Goal: Task Accomplishment & Management: Manage account settings

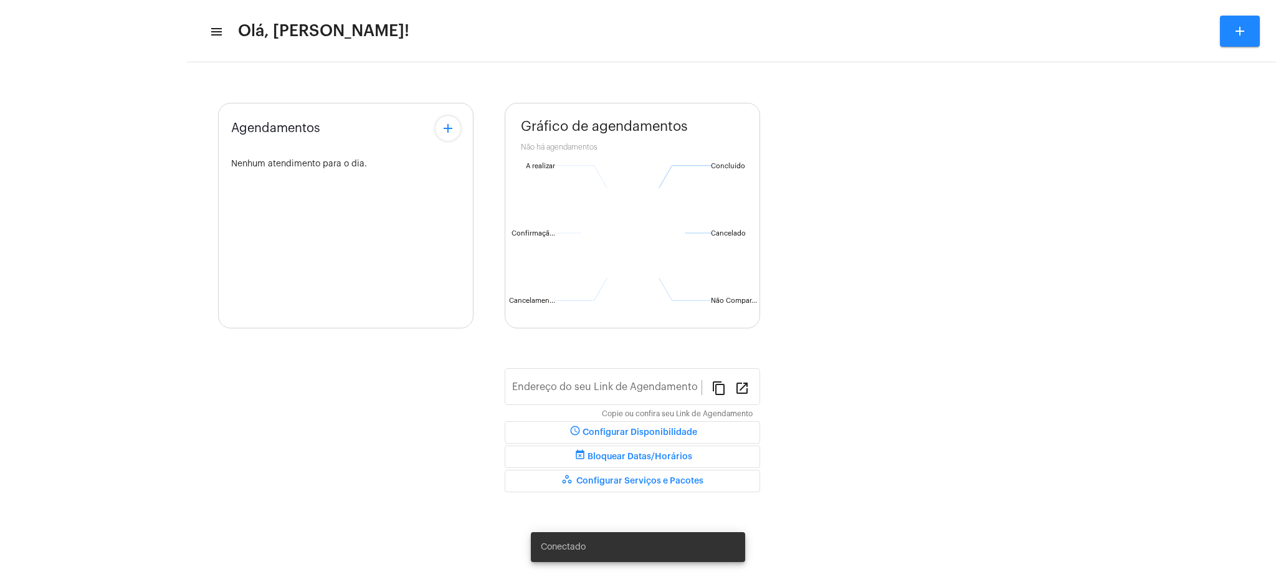
type input "[URL][DOMAIN_NAME][PERSON_NAME]"
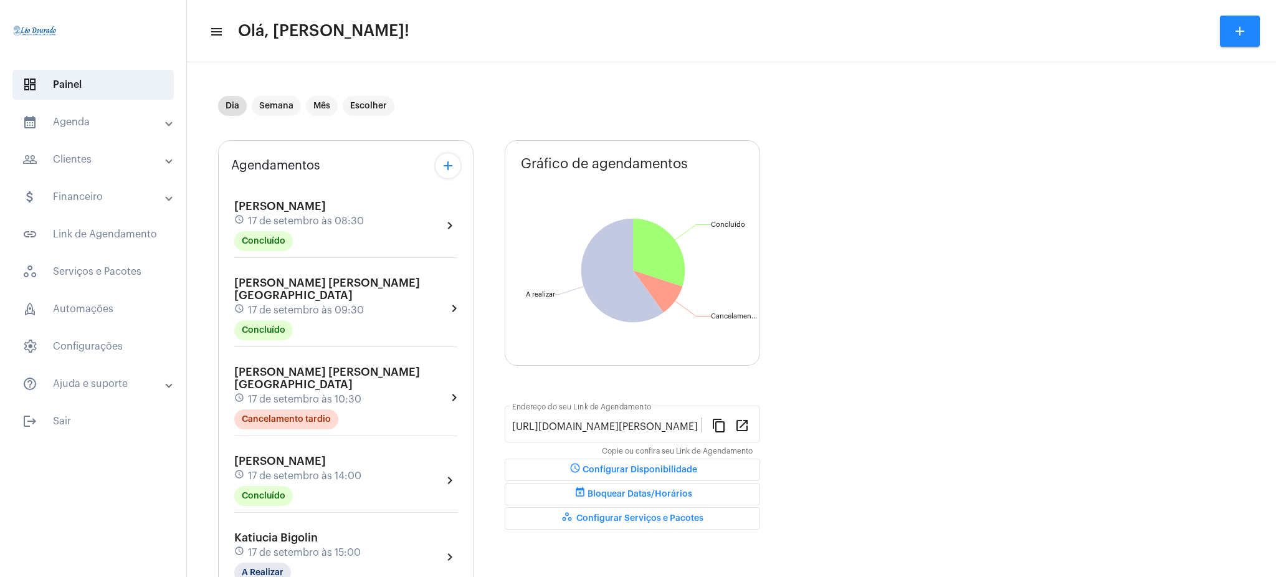
click at [130, 115] on mat-panel-title "calendar_month_outlined Agenda" at bounding box center [94, 122] width 144 height 15
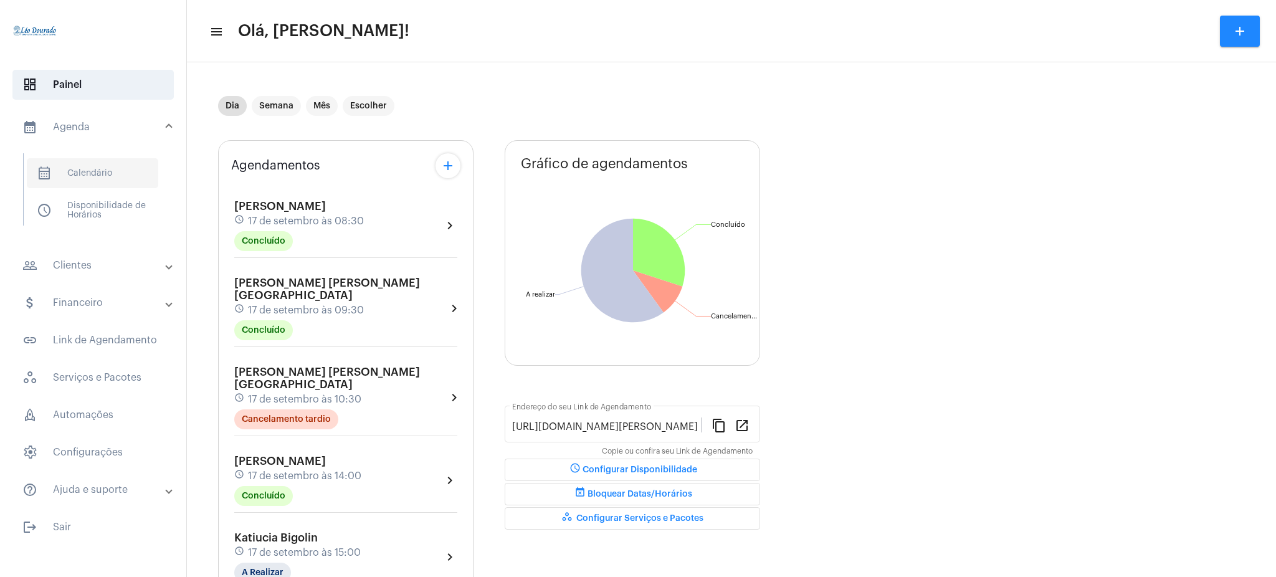
click at [94, 160] on span "calendar_month_outlined Calendário" at bounding box center [92, 173] width 131 height 30
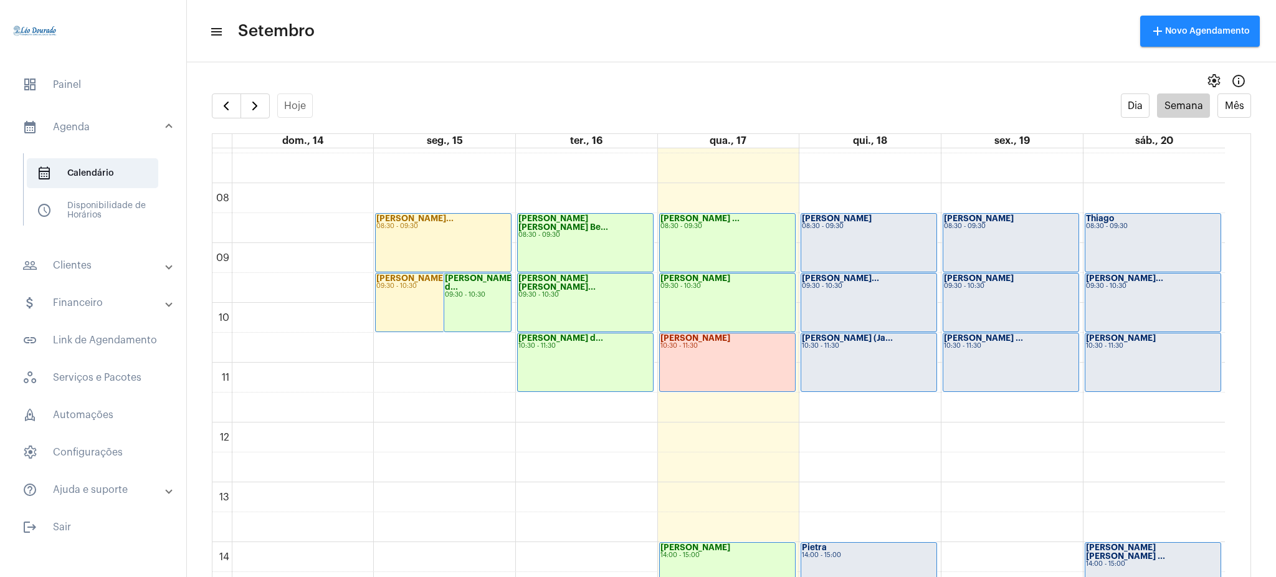
scroll to position [351, 0]
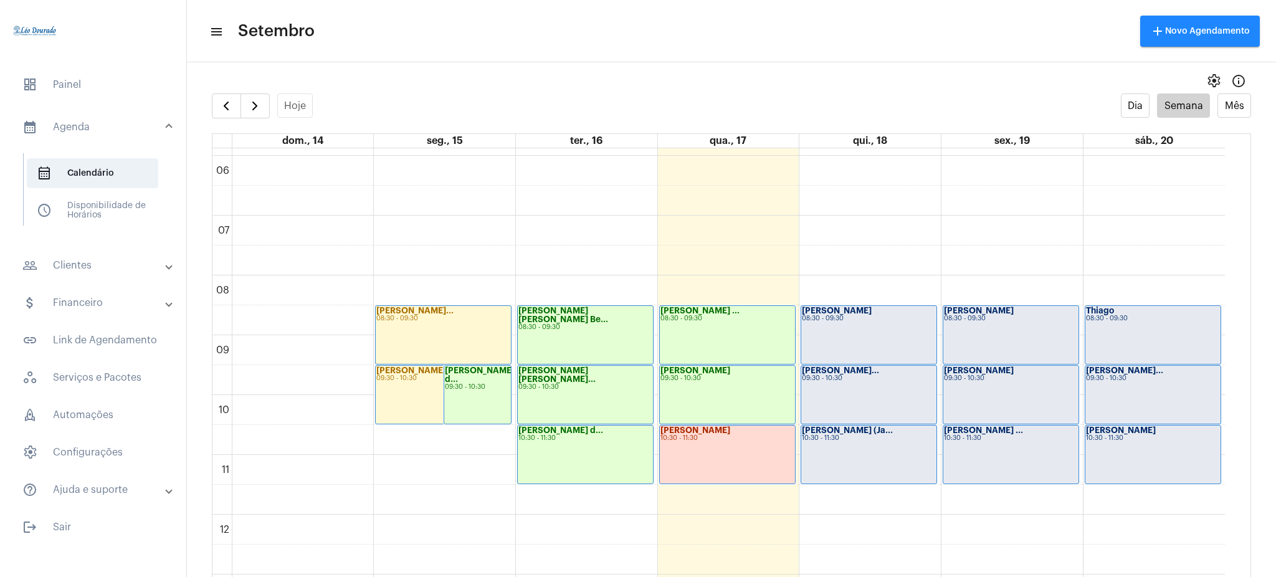
click at [716, 385] on div "[PERSON_NAME] 09:30 - 10:30" at bounding box center [727, 395] width 135 height 58
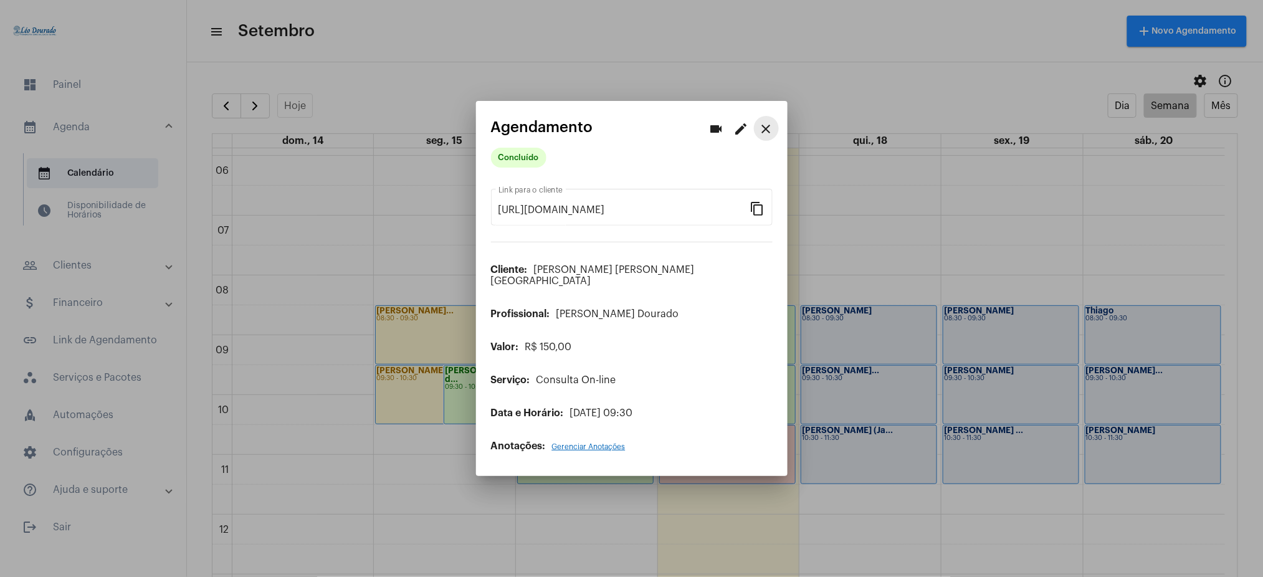
click at [768, 135] on mat-icon "close" at bounding box center [766, 129] width 15 height 15
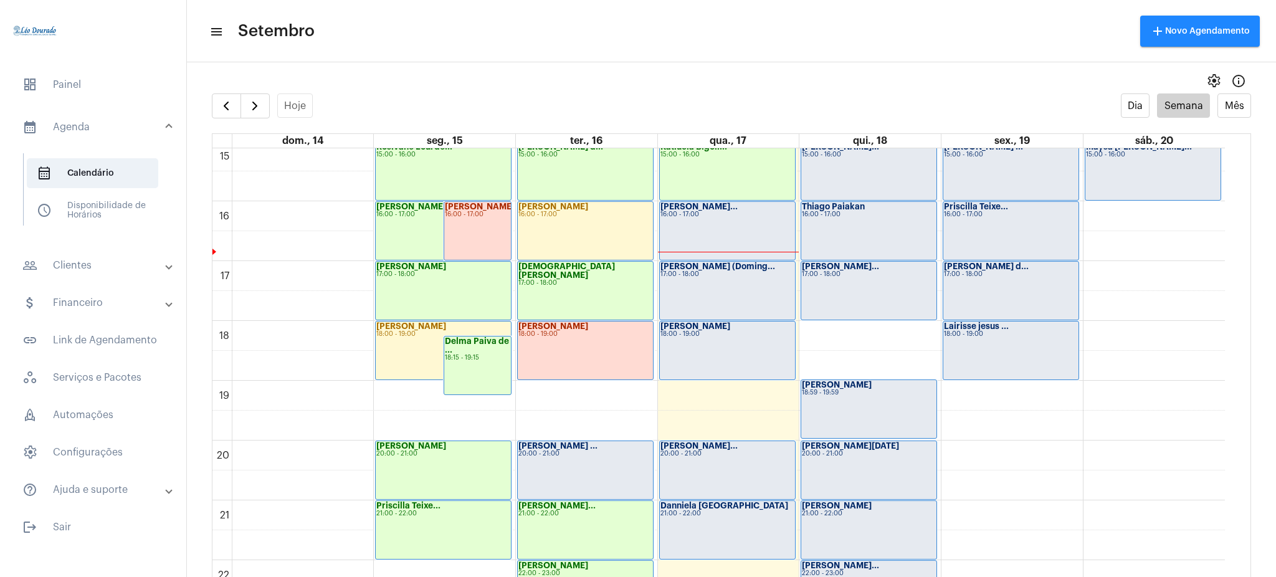
scroll to position [952, 0]
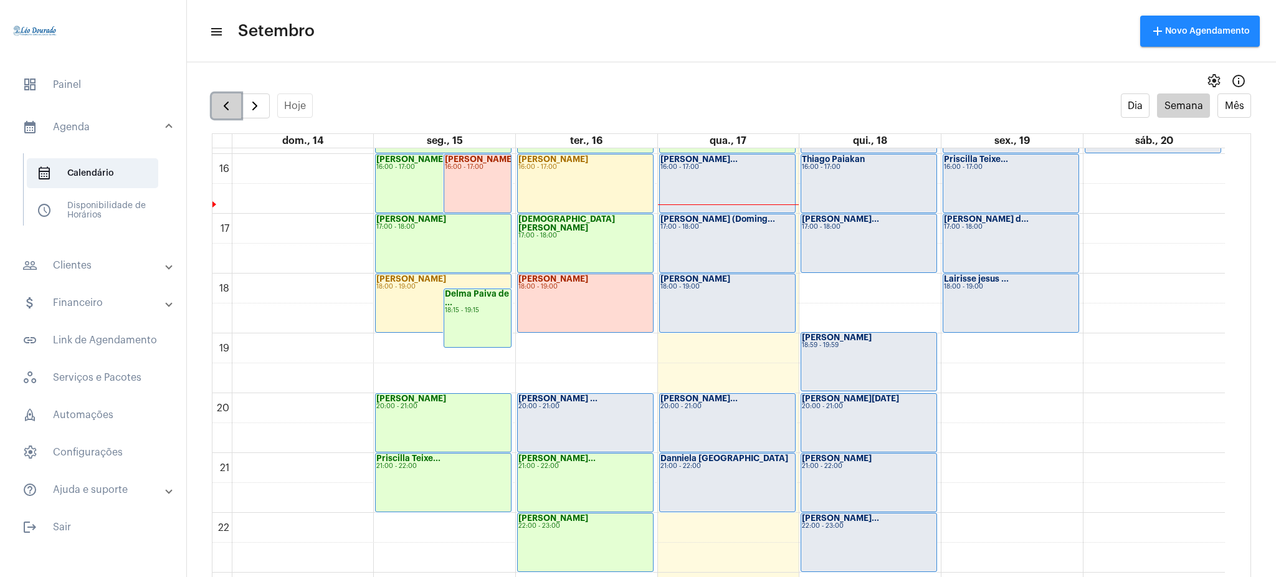
click at [217, 105] on button "button" at bounding box center [226, 105] width 29 height 25
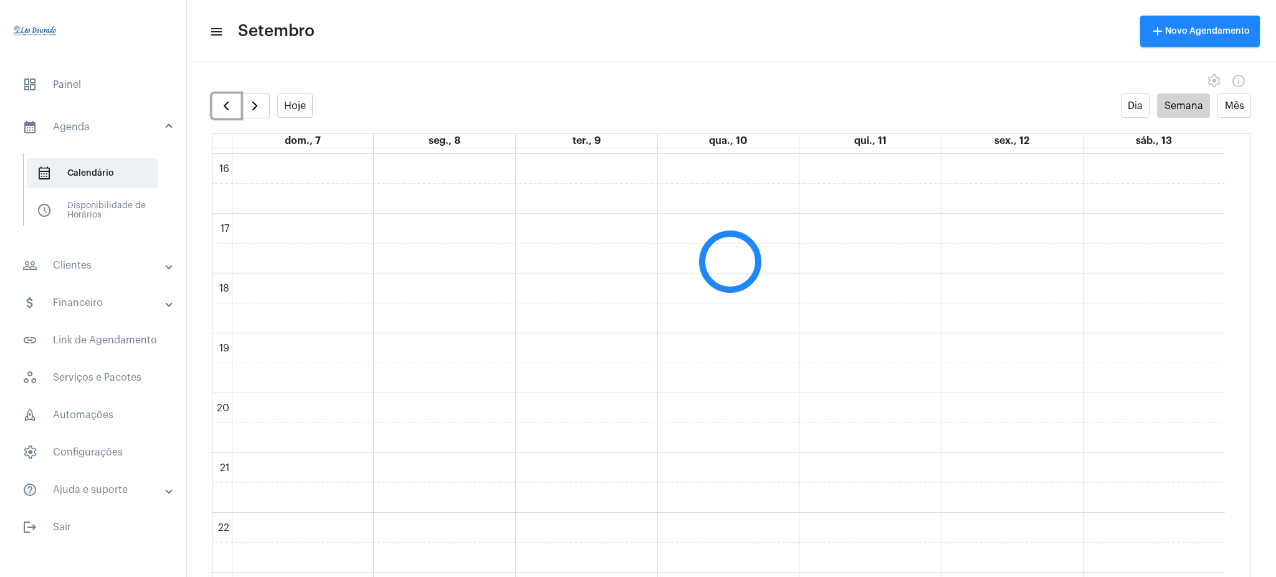
scroll to position [360, 0]
click at [256, 113] on span "button" at bounding box center [254, 105] width 15 height 15
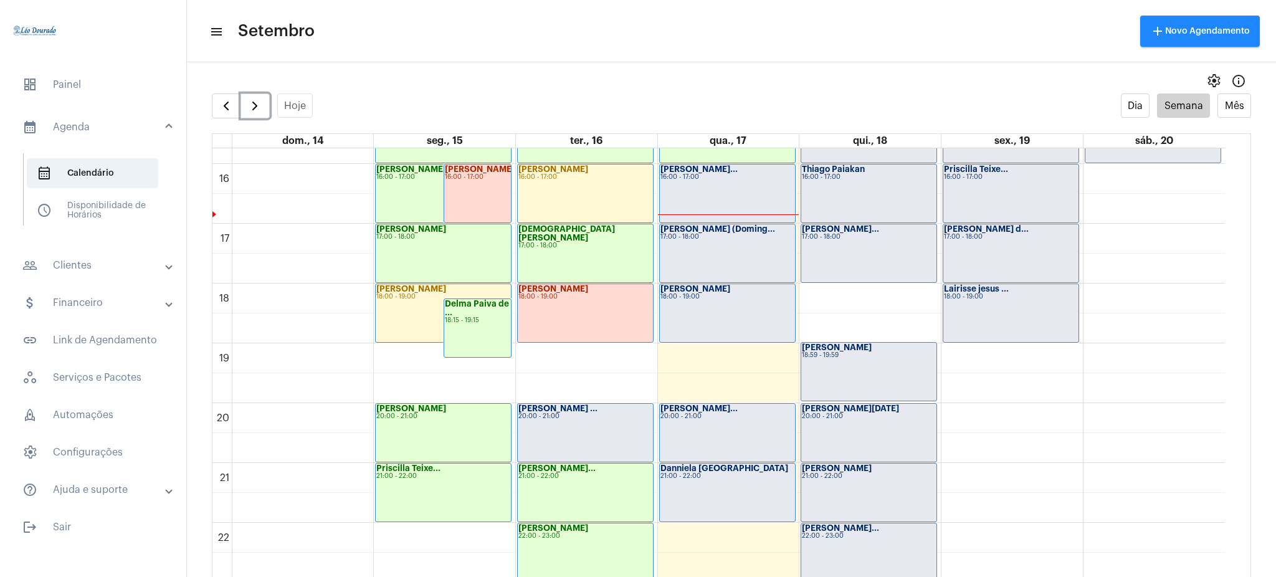
scroll to position [951, 0]
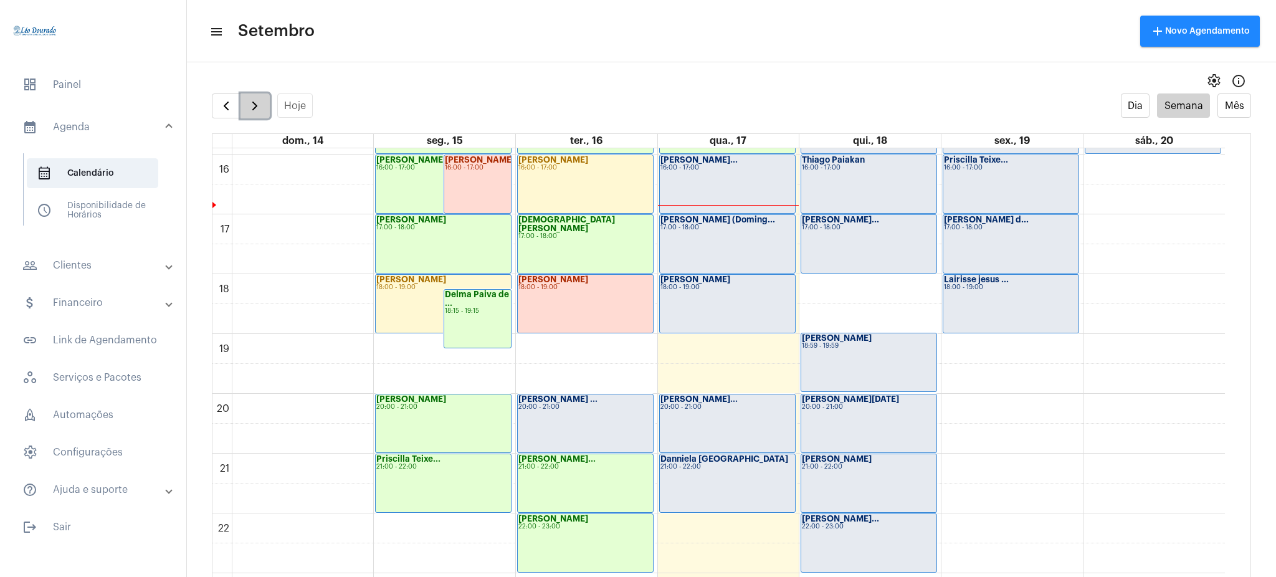
click at [263, 100] on button "button" at bounding box center [255, 105] width 29 height 25
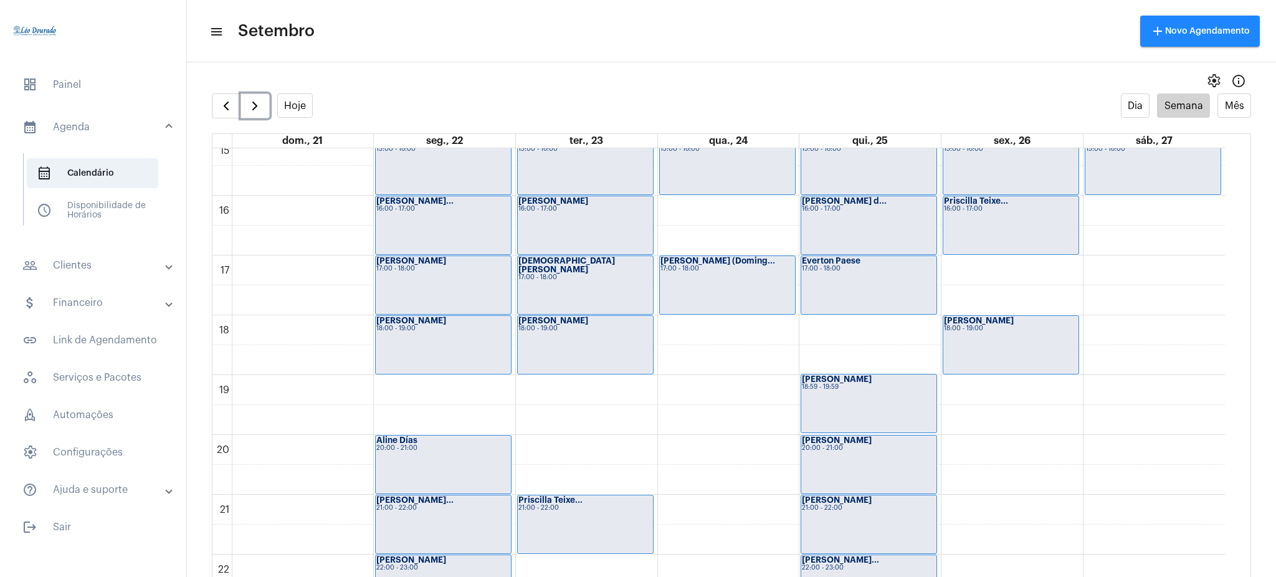
scroll to position [905, 0]
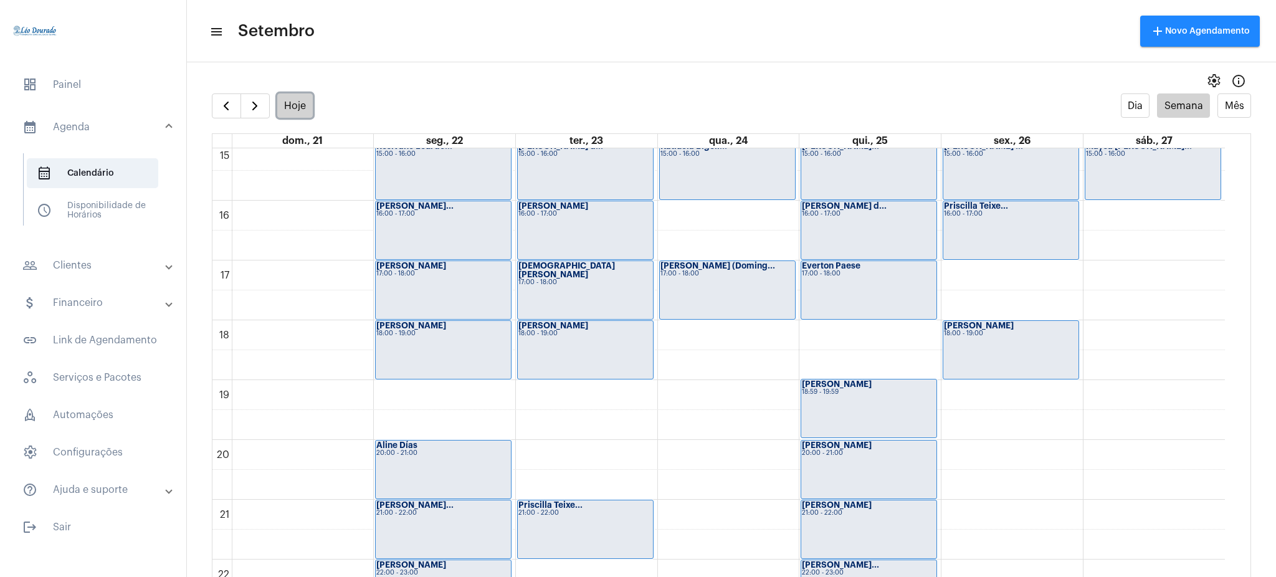
click at [284, 105] on button "Hoje" at bounding box center [295, 105] width 36 height 24
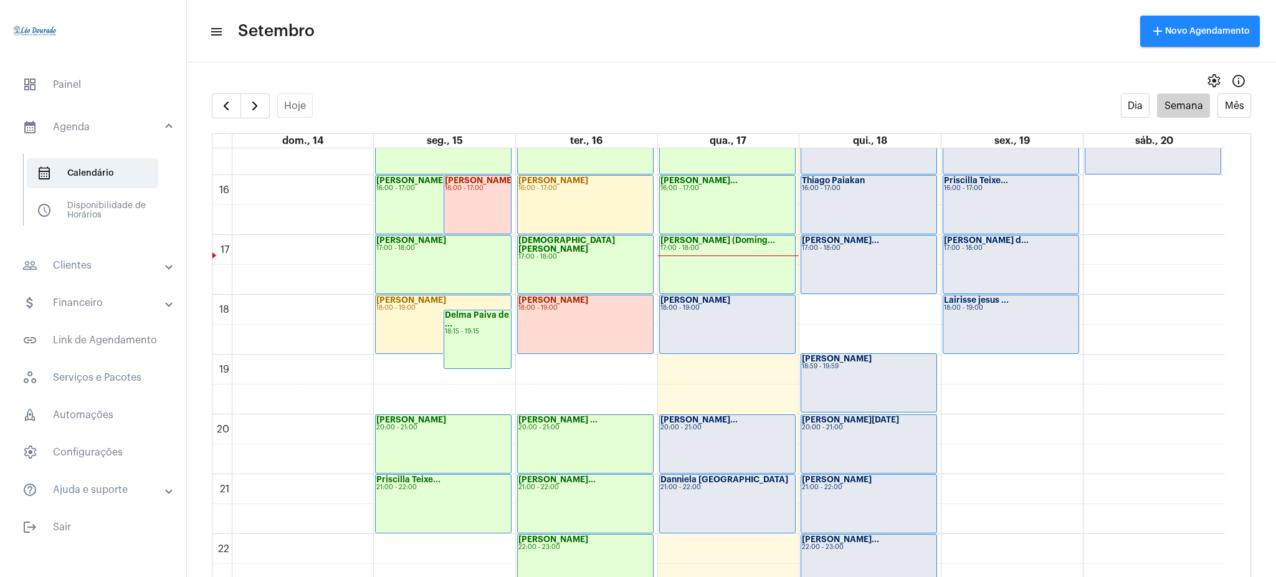
scroll to position [981, 0]
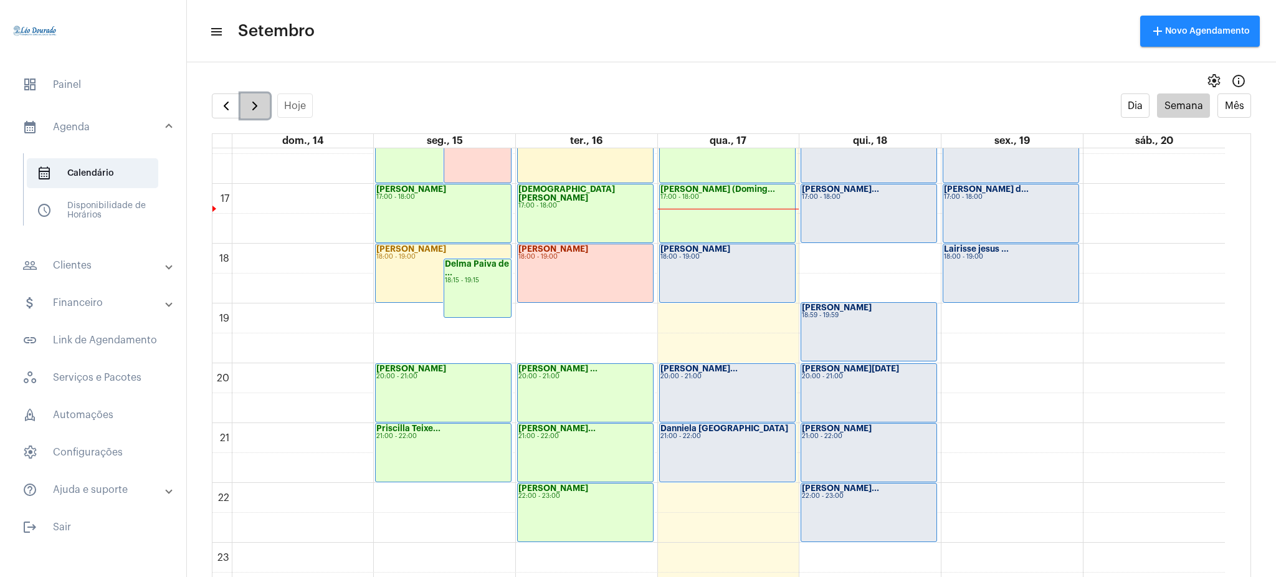
click at [247, 107] on span "button" at bounding box center [254, 105] width 15 height 15
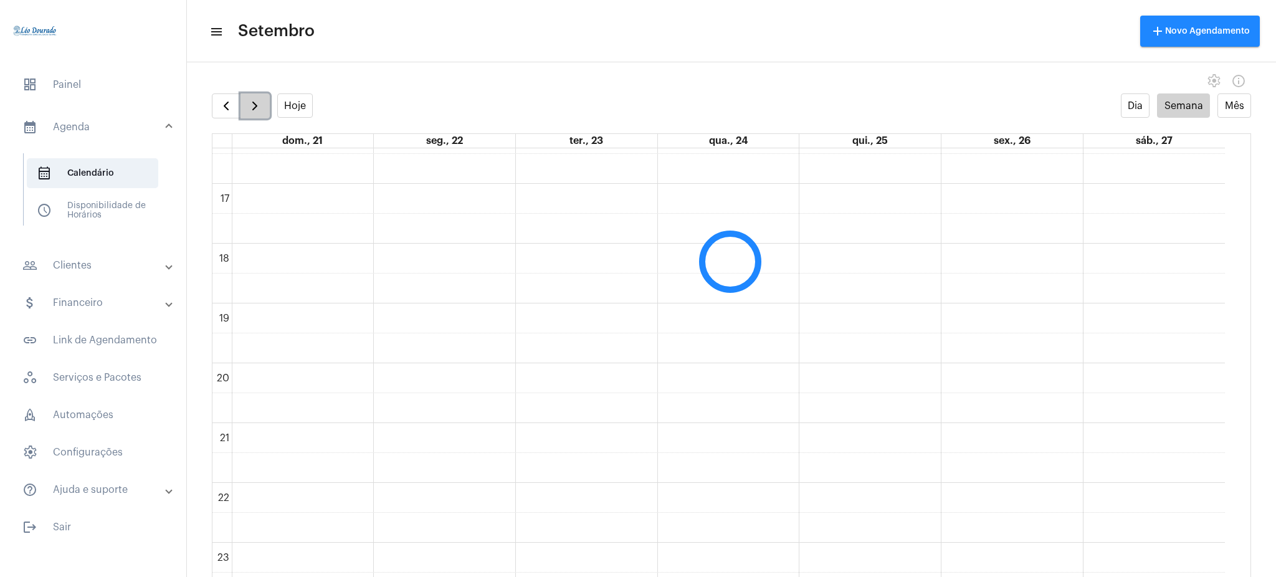
scroll to position [360, 0]
